Goal: Transaction & Acquisition: Book appointment/travel/reservation

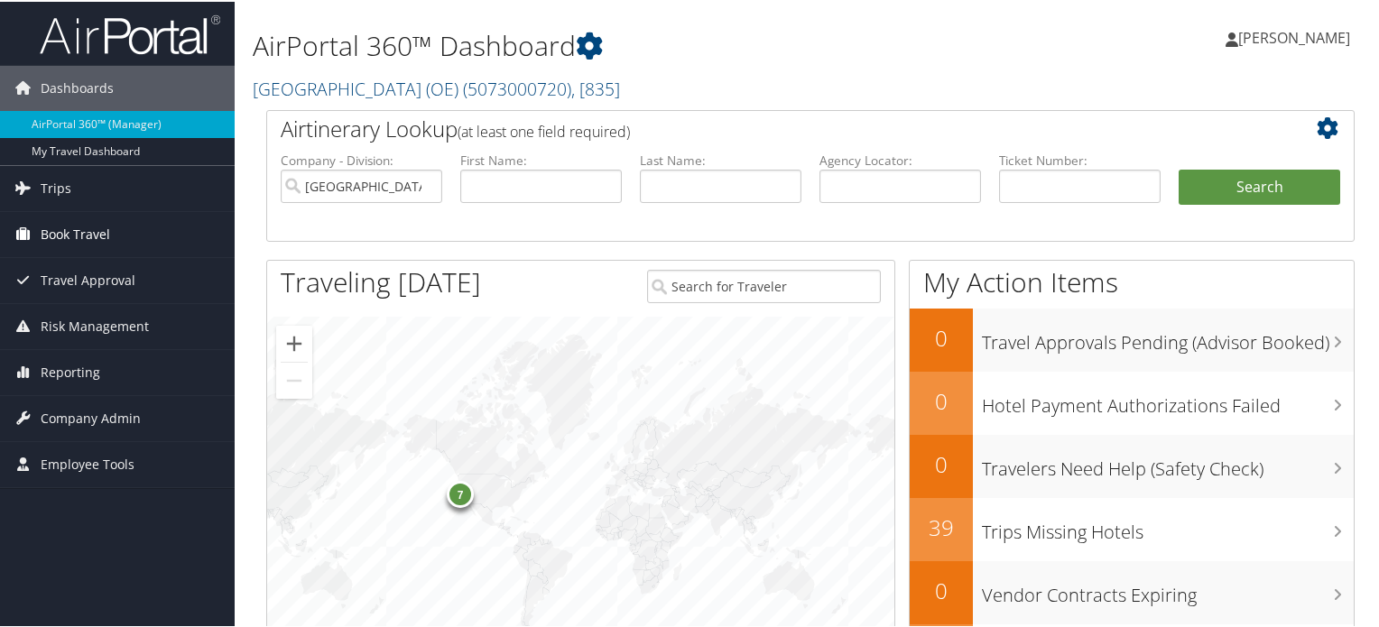
click at [102, 228] on span "Book Travel" at bounding box center [75, 232] width 69 height 45
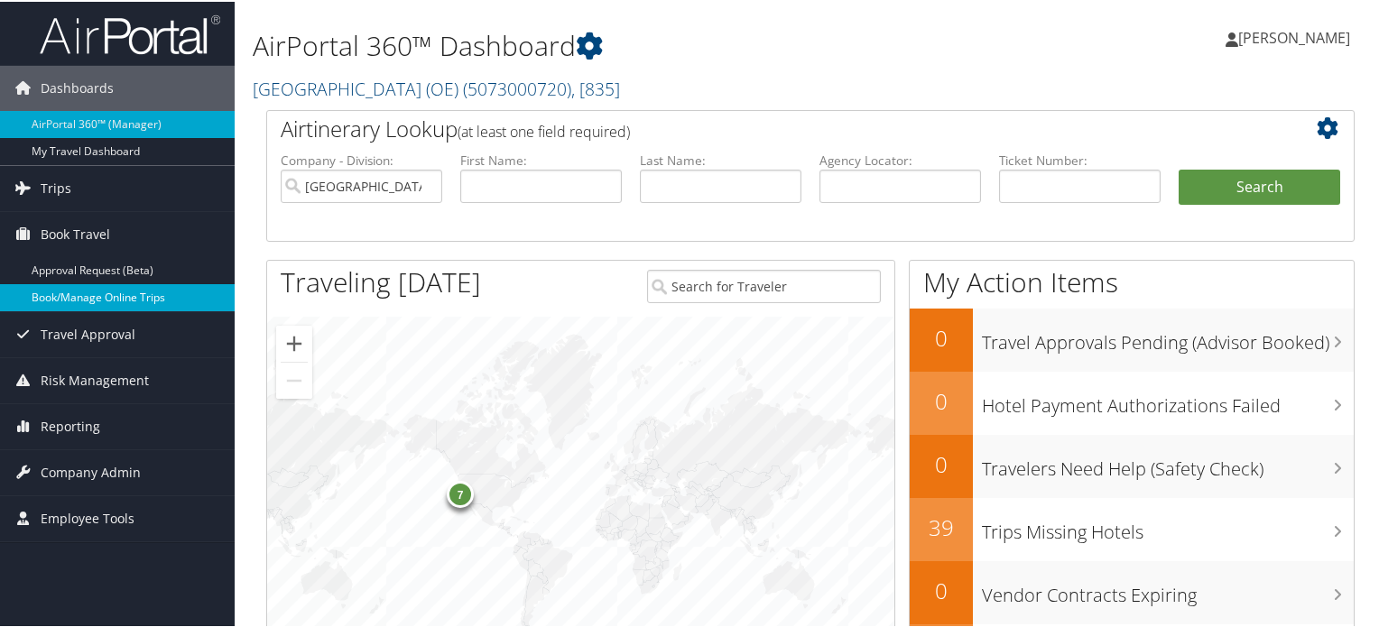
click at [120, 293] on link "Book/Manage Online Trips" at bounding box center [117, 295] width 235 height 27
